Goal: Task Accomplishment & Management: Use online tool/utility

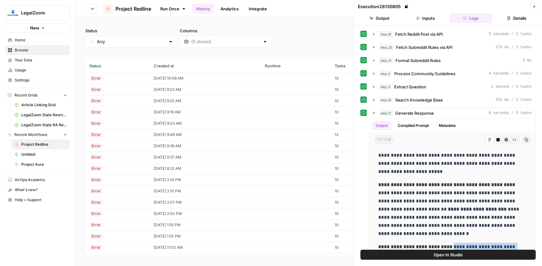
scroll to position [38, 0]
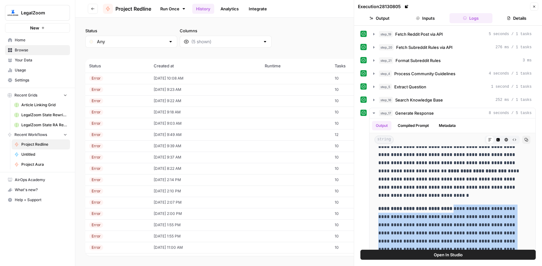
click at [26, 48] on span "Browse" at bounding box center [41, 50] width 52 height 6
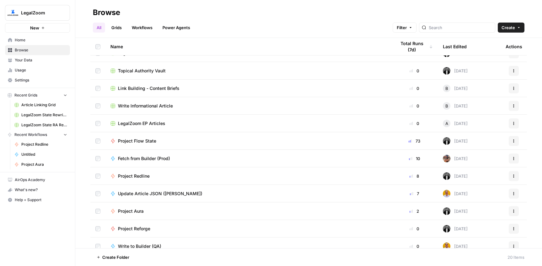
scroll to position [158, 0]
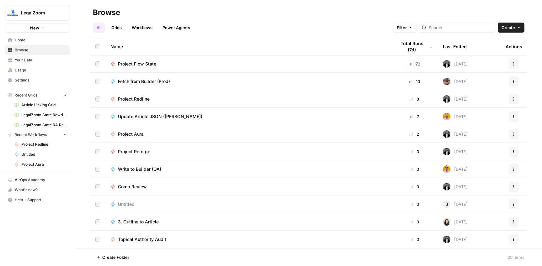
click at [134, 130] on td "Project Aura" at bounding box center [247, 133] width 285 height 17
click at [134, 133] on span "Project Aura" at bounding box center [131, 134] width 26 height 6
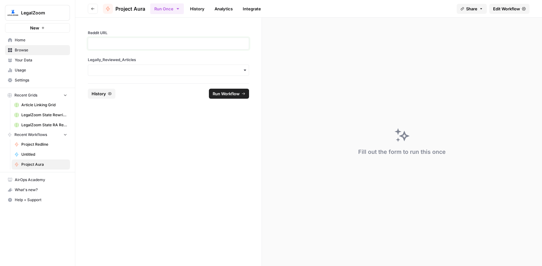
click at [156, 45] on p at bounding box center [168, 43] width 153 height 6
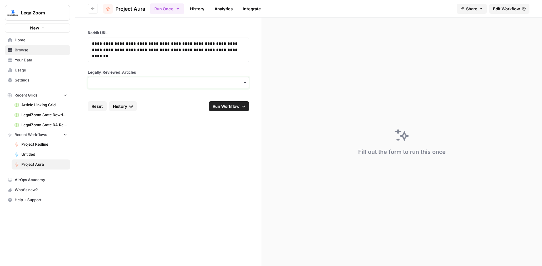
click at [152, 81] on input "Legally_Reviewed_Articles" at bounding box center [168, 83] width 153 height 6
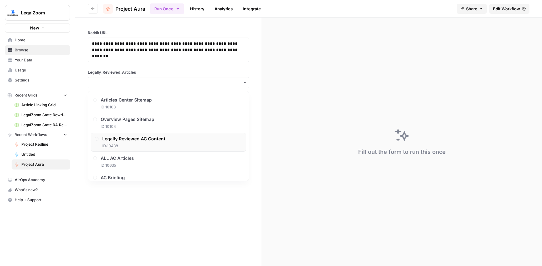
click at [132, 143] on div "Legally Reviewed AC Content ID: 10438" at bounding box center [133, 142] width 63 height 13
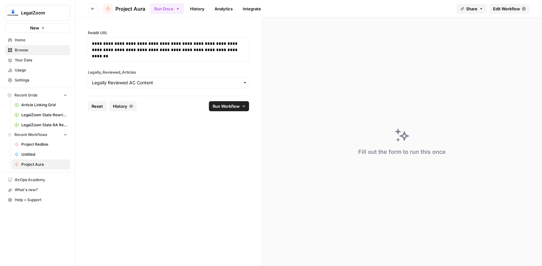
click at [217, 111] on button "Run Workflow" at bounding box center [229, 106] width 40 height 10
